Goal: Information Seeking & Learning: Learn about a topic

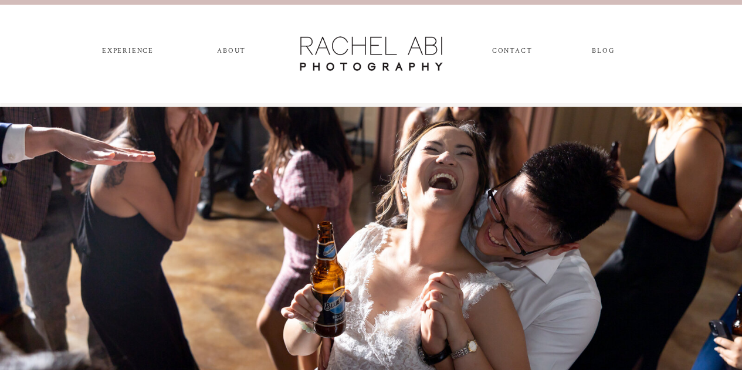
click at [126, 51] on nav "experience" at bounding box center [128, 53] width 62 height 13
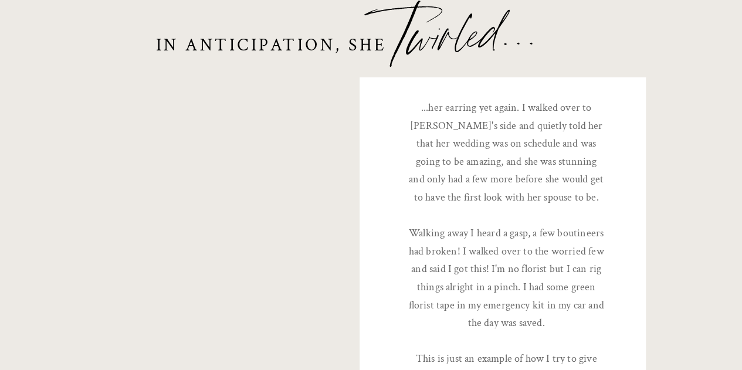
scroll to position [3859, 0]
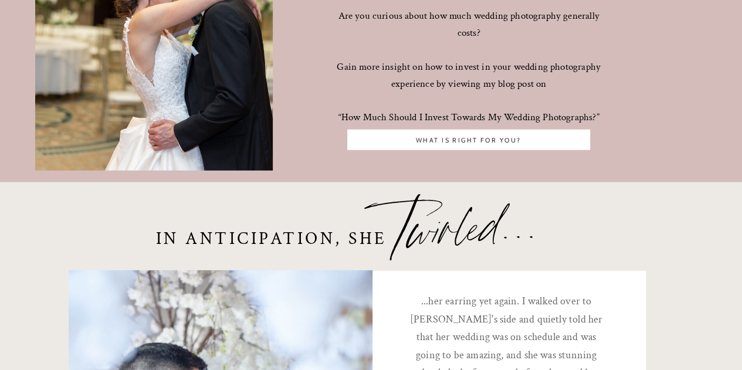
click at [437, 130] on div at bounding box center [468, 140] width 243 height 21
click at [439, 140] on nav "What is right for you?" at bounding box center [468, 141] width 237 height 11
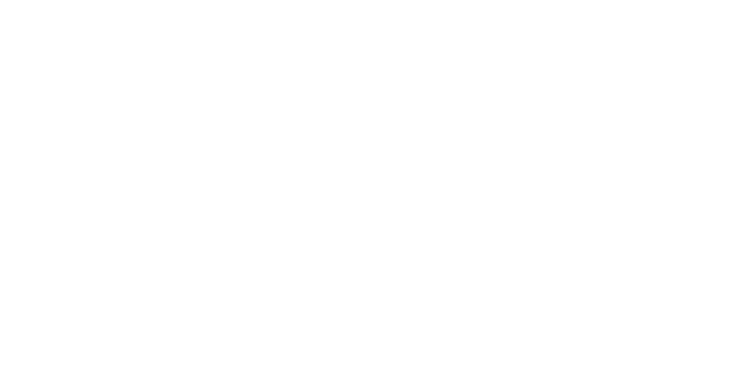
scroll to position [5573, 0]
